Goal: Book appointment/travel/reservation

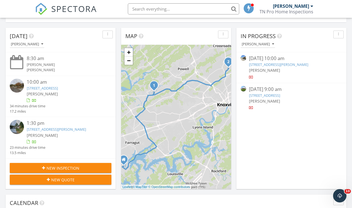
scroll to position [515, 360]
click at [40, 6] on img at bounding box center [41, 9] width 12 height 12
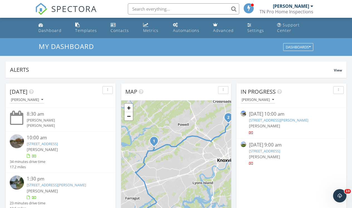
click at [41, 8] on img at bounding box center [41, 9] width 12 height 12
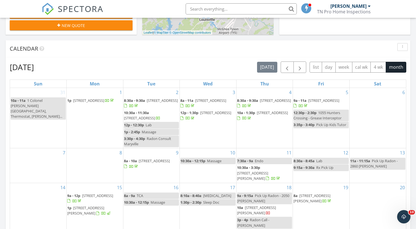
scroll to position [216, 0]
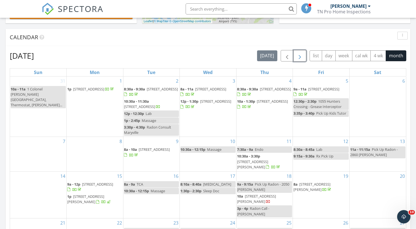
click at [299, 55] on span "button" at bounding box center [300, 56] width 7 height 7
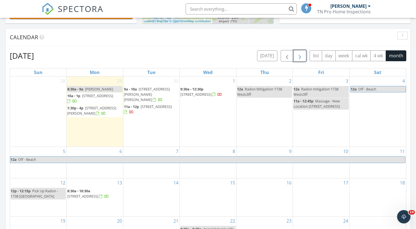
click at [299, 55] on span "button" at bounding box center [300, 56] width 7 height 7
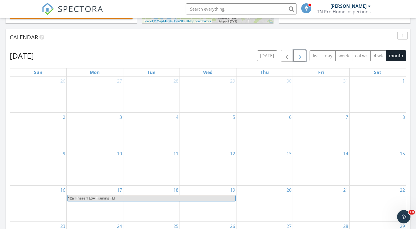
click at [299, 55] on span "button" at bounding box center [300, 56] width 7 height 7
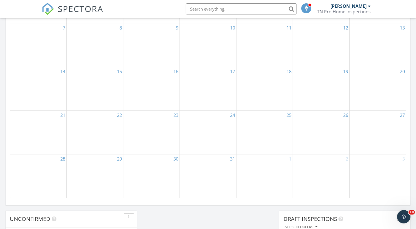
scroll to position [313, 0]
click at [100, 169] on div "29" at bounding box center [95, 175] width 56 height 43
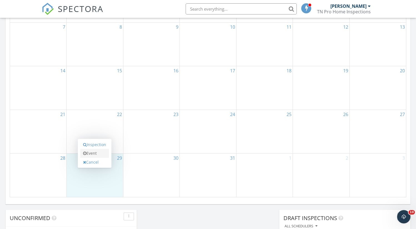
click at [94, 154] on link "Event" at bounding box center [94, 153] width 29 height 9
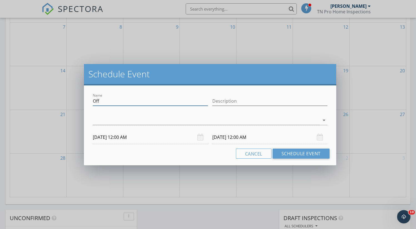
click at [115, 100] on input "Off" at bounding box center [150, 101] width 115 height 9
type input "O"
type input ">"
type input "Lindsey - Telehealth"
click at [93, 117] on div at bounding box center [206, 120] width 227 height 9
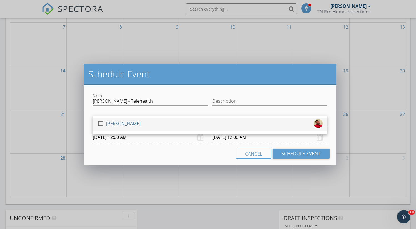
click at [99, 122] on div at bounding box center [100, 123] width 9 height 9
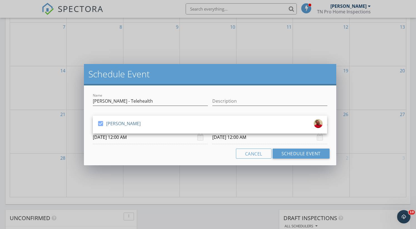
click at [104, 136] on input "12/29/2025 12:00 AM" at bounding box center [150, 137] width 115 height 14
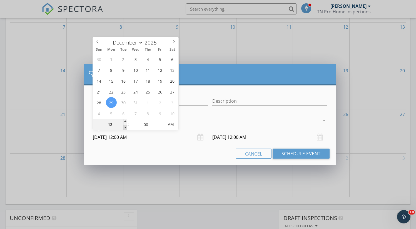
type input "11"
type input "12/29/2025 11:00 PM"
click at [125, 127] on span at bounding box center [126, 128] width 4 height 6
type input "12/30/2025 11:00 PM"
type input "10"
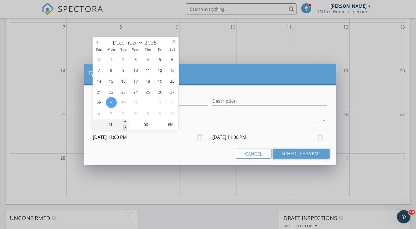
type input "12/29/2025 10:00 PM"
click at [125, 127] on span at bounding box center [126, 128] width 4 height 6
type input "09"
type input "12/29/2025 9:00 PM"
click at [125, 127] on span at bounding box center [126, 128] width 4 height 6
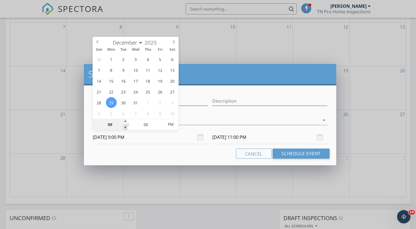
type input "12/30/2025 9:00 PM"
type input "08"
type input "12/29/2025 8:00 PM"
click at [125, 127] on span at bounding box center [126, 128] width 4 height 6
type input "12/30/2025 8:00 PM"
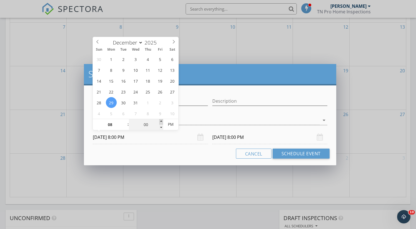
type input "05"
type input "12/29/2025 8:05 PM"
click at [161, 121] on span at bounding box center [161, 122] width 4 height 6
type input "10"
type input "12/29/2025 8:10 PM"
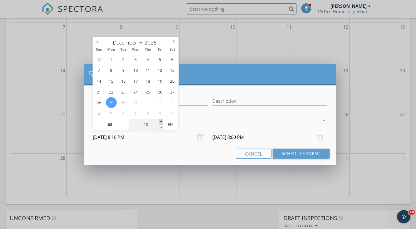
click at [161, 121] on span at bounding box center [161, 122] width 4 height 6
type input "15"
type input "12/29/2025 8:15 PM"
click at [161, 121] on span at bounding box center [161, 122] width 4 height 6
type input "12/30/2025 8:15 PM"
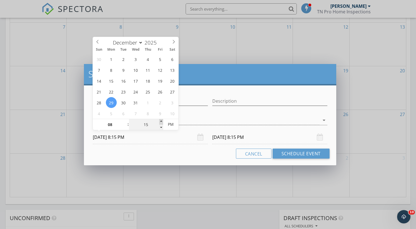
type input "20"
type input "12/29/2025 8:20 PM"
click at [161, 121] on span at bounding box center [161, 122] width 4 height 6
type input "12/30/2025 8:20 PM"
type input "25"
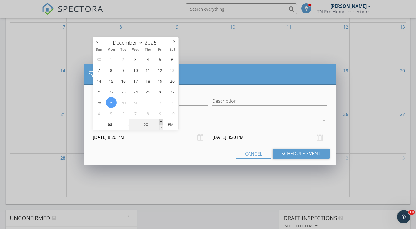
type input "12/29/2025 8:25 PM"
click at [161, 121] on span at bounding box center [161, 122] width 4 height 6
type input "12/30/2025 8:25 PM"
type input "30"
type input "12/29/2025 8:30 PM"
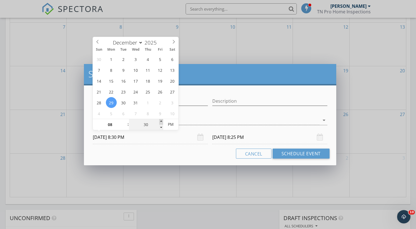
click at [161, 121] on span at bounding box center [161, 122] width 4 height 6
type input "30"
type input "12/30/2025 8:30 PM"
type input "12/29/2025 8:30 AM"
click at [171, 125] on span "PM" at bounding box center [170, 124] width 15 height 11
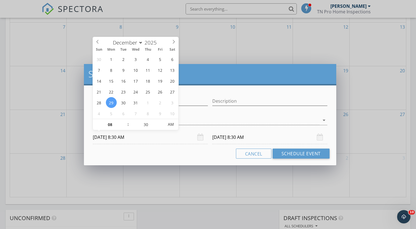
click at [227, 138] on input "12/30/2025 8:30 AM" at bounding box center [270, 137] width 115 height 14
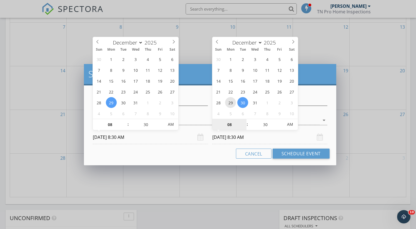
type input "12/29/2025 8:30 AM"
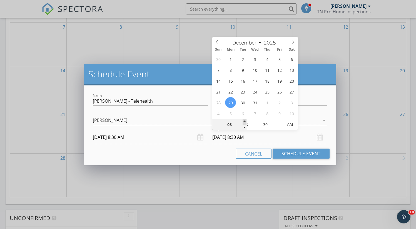
type input "09"
type input "12/29/2025 9:30 AM"
click at [245, 121] on span at bounding box center [245, 122] width 4 height 6
type input "25"
type input "12/29/2025 9:25 AM"
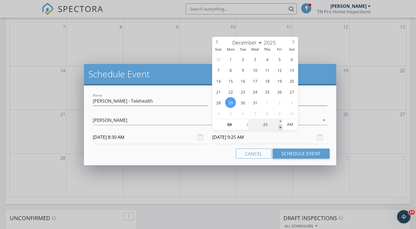
click at [282, 127] on span at bounding box center [281, 128] width 4 height 6
type input "20"
type input "12/29/2025 9:20 AM"
click at [282, 127] on span at bounding box center [281, 128] width 4 height 6
type input "15"
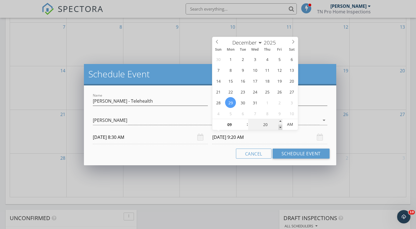
type input "12/29/2025 9:15 AM"
click at [282, 127] on span at bounding box center [281, 128] width 4 height 6
type input "10"
type input "12/29/2025 9:10 AM"
click at [282, 127] on span at bounding box center [281, 128] width 4 height 6
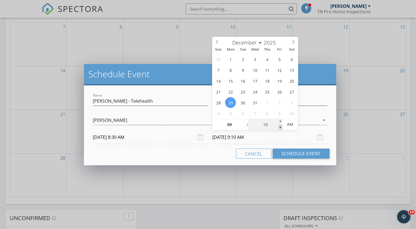
type input "05"
type input "12/29/2025 9:05 AM"
click at [282, 127] on span at bounding box center [281, 128] width 4 height 6
type input "00"
type input "12/29/2025 9:00 AM"
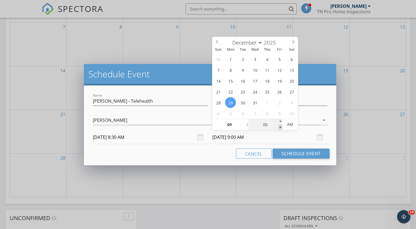
click at [282, 127] on span at bounding box center [281, 128] width 4 height 6
click at [220, 149] on div "Cancel Schedule Event" at bounding box center [210, 154] width 239 height 10
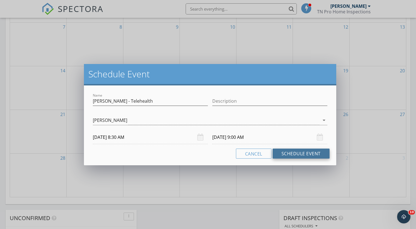
click at [295, 154] on button "Schedule Event" at bounding box center [301, 154] width 57 height 10
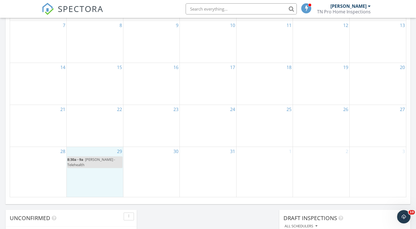
click at [96, 177] on div "29 8:30a - 9a Lindsey - Telehealth" at bounding box center [95, 172] width 56 height 50
click at [52, 172] on div "28" at bounding box center [38, 172] width 56 height 50
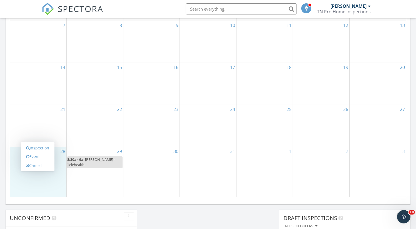
click at [93, 183] on div "29 8:30a - 9a Lindsey - Telehealth" at bounding box center [95, 172] width 56 height 50
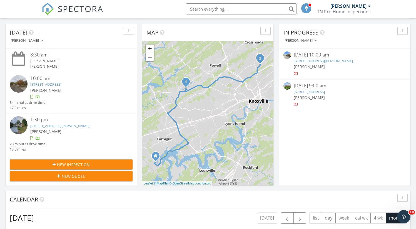
scroll to position [0, 0]
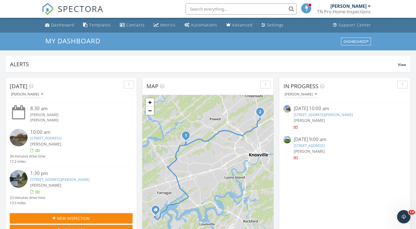
click at [43, 7] on img at bounding box center [48, 9] width 12 height 12
